Goal: Navigation & Orientation: Find specific page/section

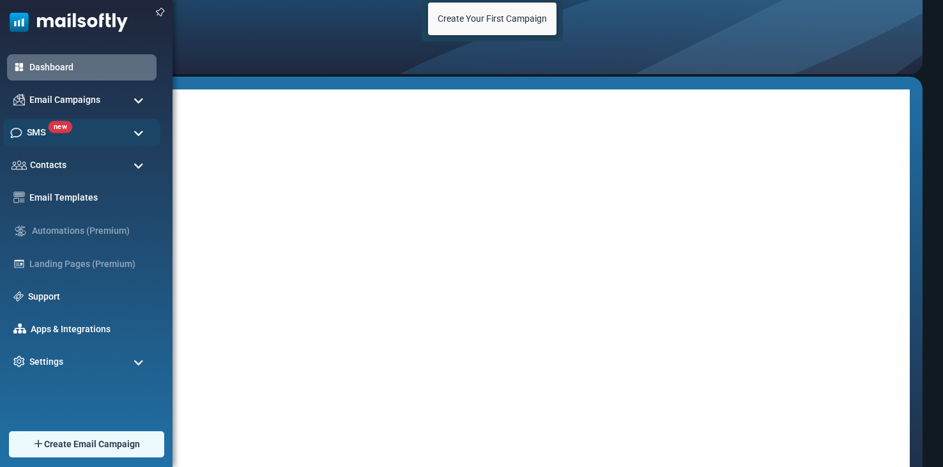
scroll to position [108, 0]
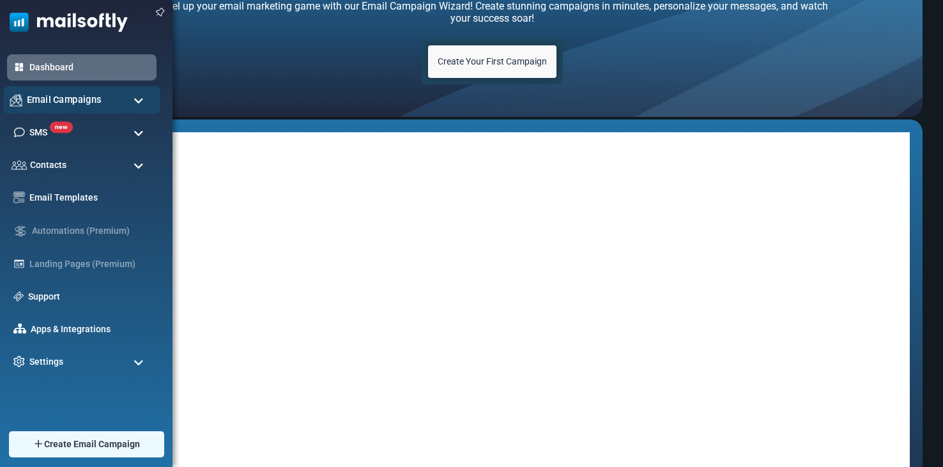
click at [82, 100] on span "Email Campaigns" at bounding box center [64, 100] width 75 height 14
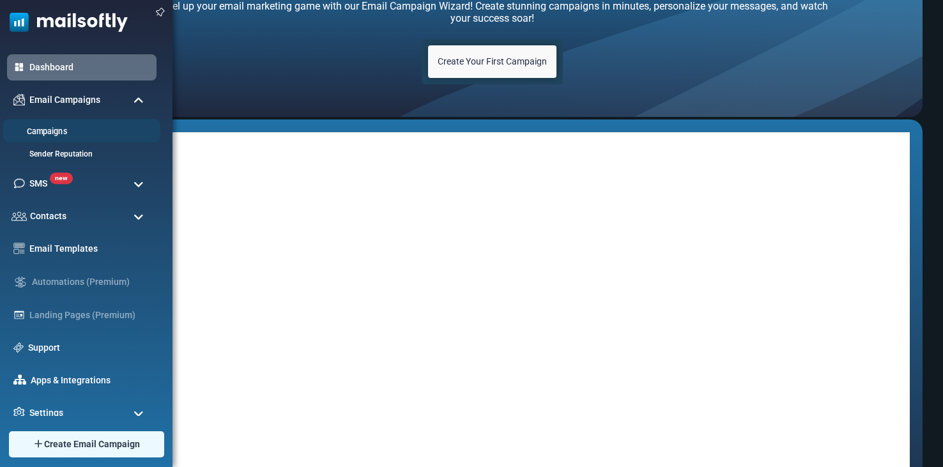
click at [87, 131] on link "Campaigns" at bounding box center [79, 132] width 153 height 12
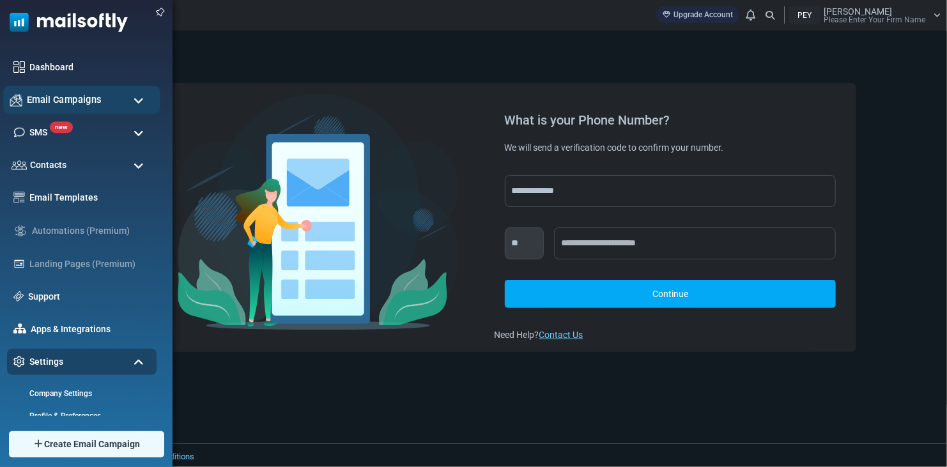
click at [100, 97] on div "Email Campaigns" at bounding box center [81, 99] width 157 height 27
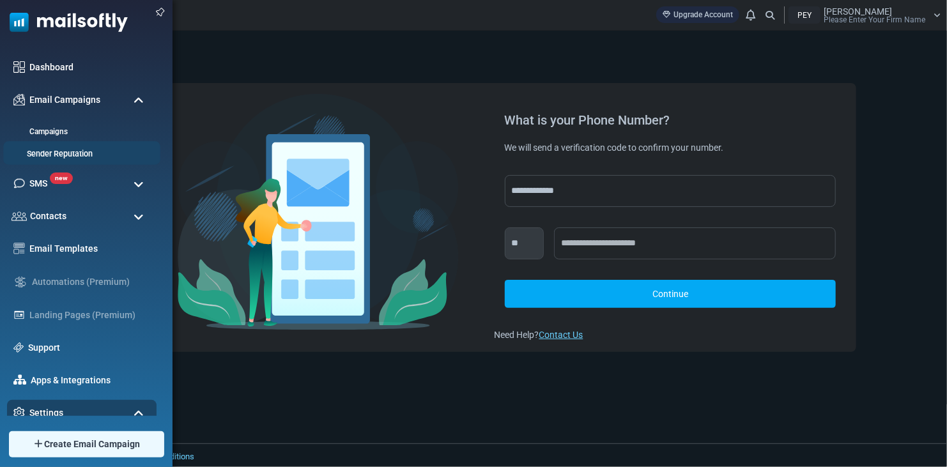
click at [113, 148] on link "Sender Reputation" at bounding box center [79, 154] width 153 height 12
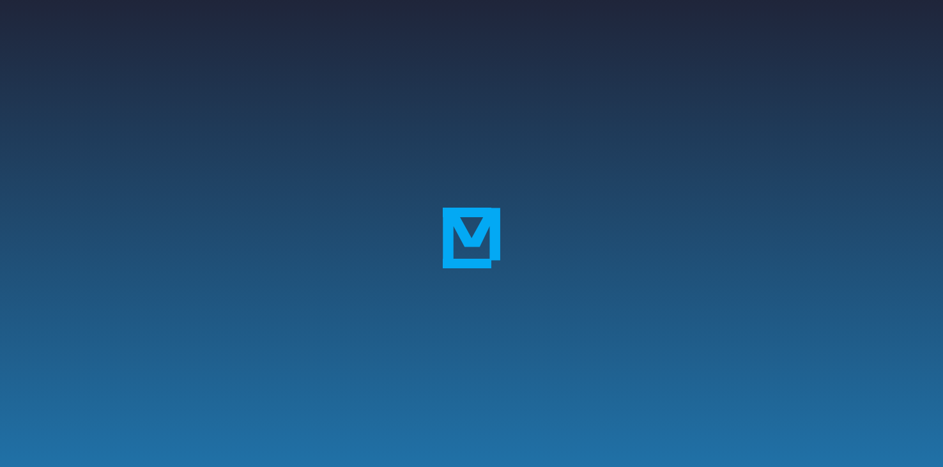
scroll to position [236, 0]
